Goal: Task Accomplishment & Management: Complete application form

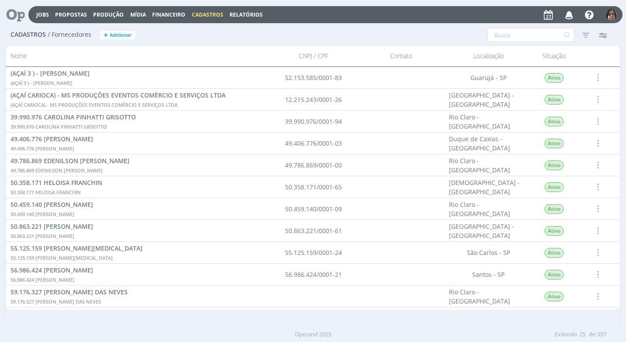
click at [215, 15] on span "Cadastros" at bounding box center [207, 14] width 31 height 7
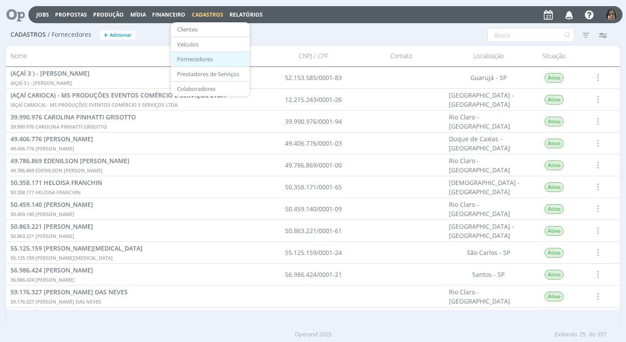
click at [200, 61] on link "Fornecedores" at bounding box center [210, 59] width 73 height 14
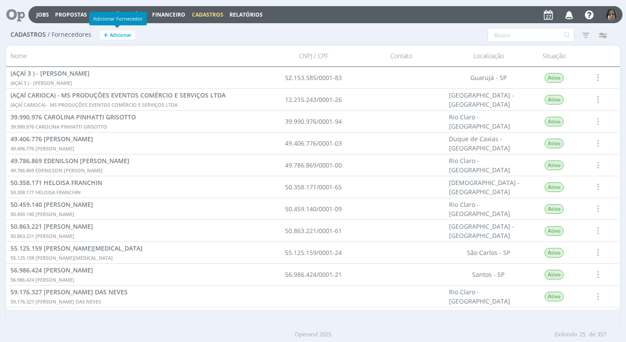
click at [113, 34] on span "Adicionar" at bounding box center [121, 35] width 22 height 6
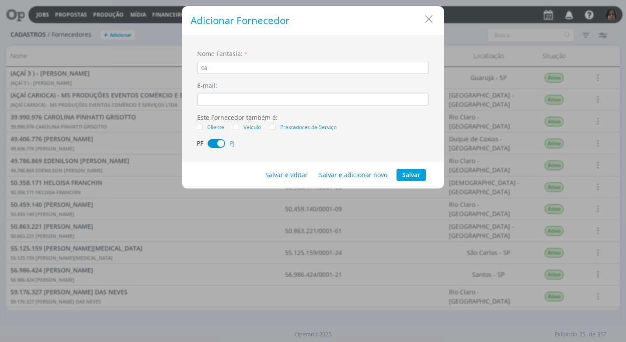
type input "c"
type input "CATUAI PARTICIPAÇÕES"
click at [283, 174] on button "Salvar e editar" at bounding box center [287, 175] width 54 height 12
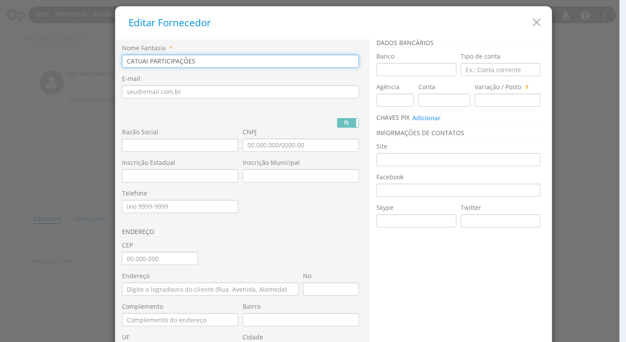
drag, startPoint x: 191, startPoint y: 60, endPoint x: 76, endPoint y: 59, distance: 115.4
click at [70, 59] on div "Editar Fornecedor Nome Fantasia * CATUAI PARTICIPAÇÕES E-mail PJ PF" at bounding box center [313, 171] width 626 height 342
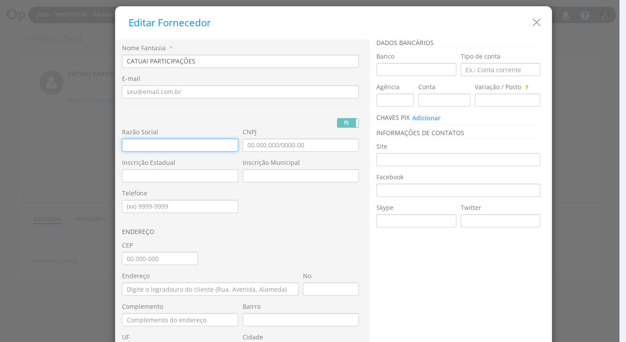
click at [140, 142] on input "text" at bounding box center [180, 145] width 116 height 13
paste input "CATUAI PARTICIPAÇÕES"
type input "CATUAI PARTICIPAÇÕES"
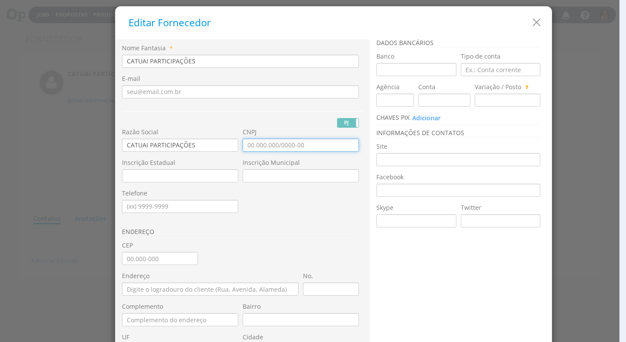
click at [297, 151] on input "CNPJ" at bounding box center [301, 145] width 116 height 13
type input "07.092.626/0001-14"
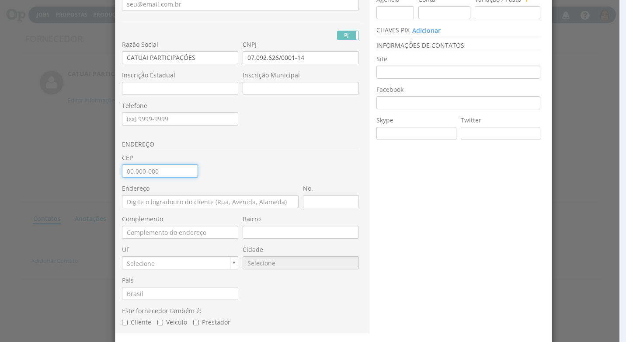
drag, startPoint x: 129, startPoint y: 170, endPoint x: 124, endPoint y: 180, distance: 11.2
click at [129, 170] on input "CEP" at bounding box center [160, 170] width 76 height 13
type input "13.088-752"
type input "[GEOGRAPHIC_DATA]"
type input "Núcleo Residencial Independência"
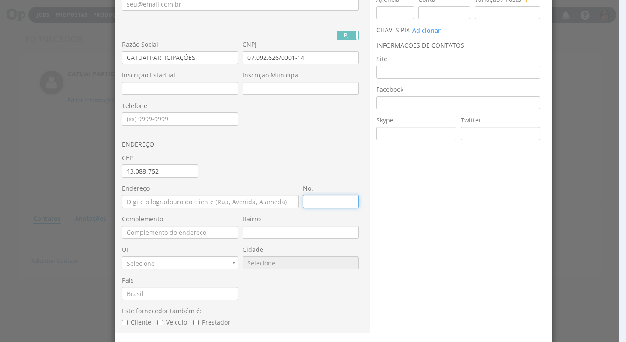
type input "SP"
type input "9025"
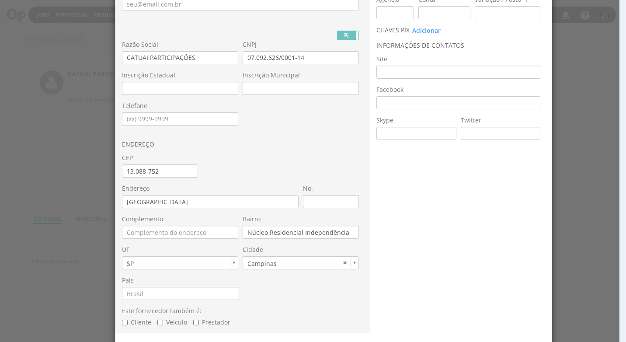
click at [204, 178] on div "Nome Fantasia * CATUAI PARTICIPAÇÕES E-mail PJ PF Nome Civil" at bounding box center [242, 144] width 241 height 377
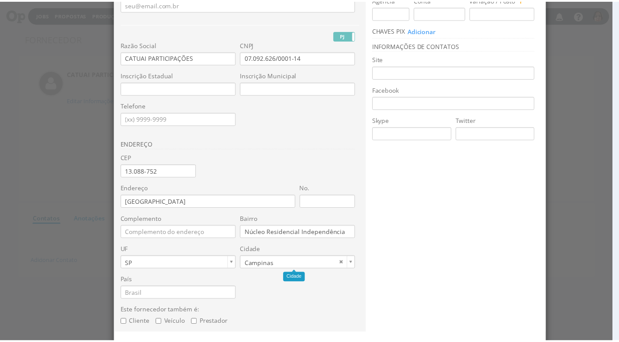
scroll to position [118, 0]
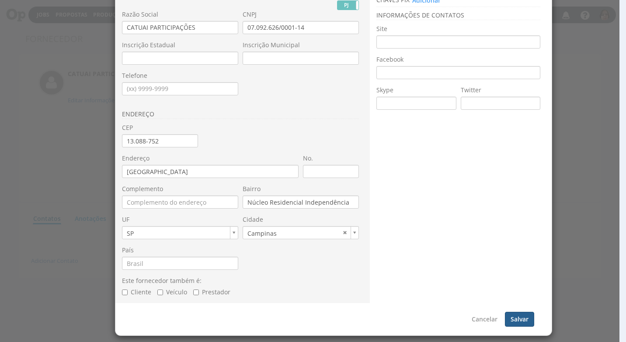
click at [523, 317] on button "Salvar" at bounding box center [519, 319] width 29 height 15
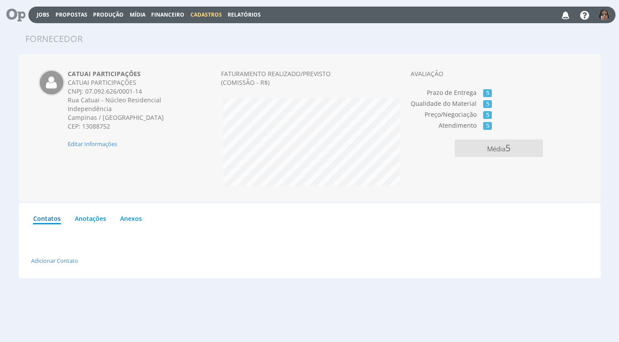
click at [199, 12] on span "Cadastros" at bounding box center [206, 14] width 31 height 7
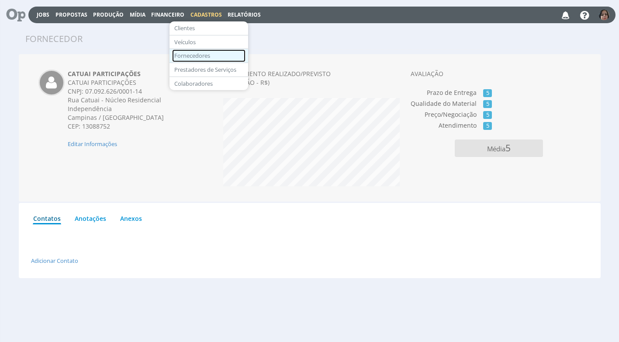
click at [195, 52] on link "Fornecedores" at bounding box center [208, 55] width 73 height 13
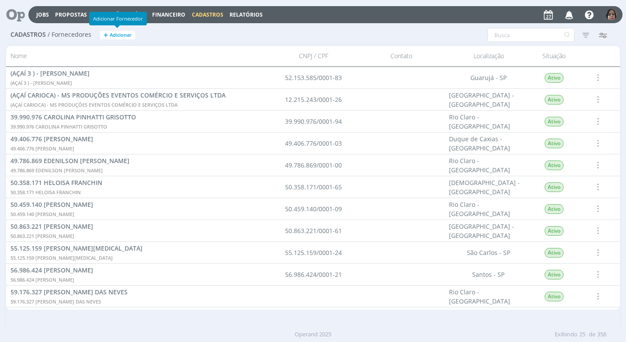
click at [120, 39] on button "+ Adicionar" at bounding box center [117, 35] width 35 height 9
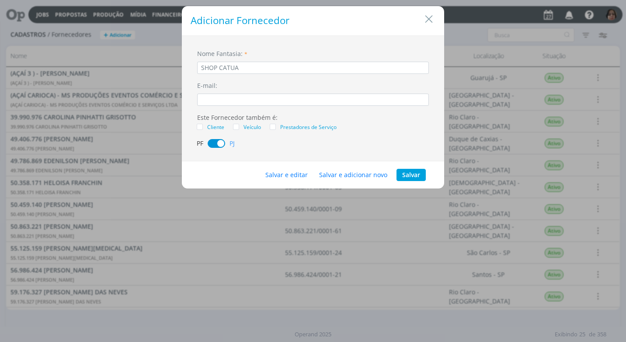
type input "SHOP CATUAI"
